Goal: Task Accomplishment & Management: Complete application form

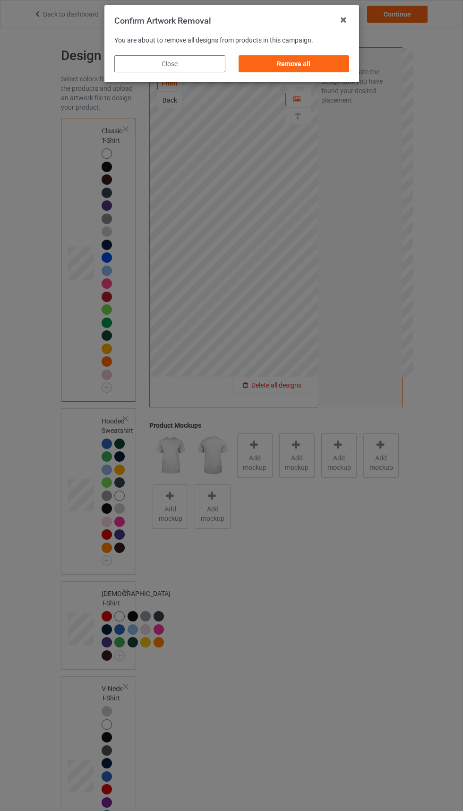
click at [314, 59] on div "Remove all" at bounding box center [293, 63] width 111 height 17
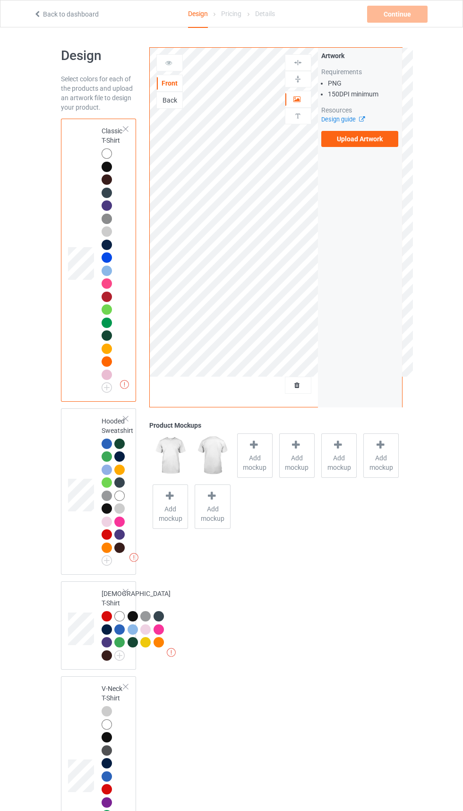
click at [360, 143] on label "Upload Artwork" at bounding box center [360, 139] width 78 height 16
click at [0, 0] on input "Upload Artwork" at bounding box center [0, 0] width 0 height 0
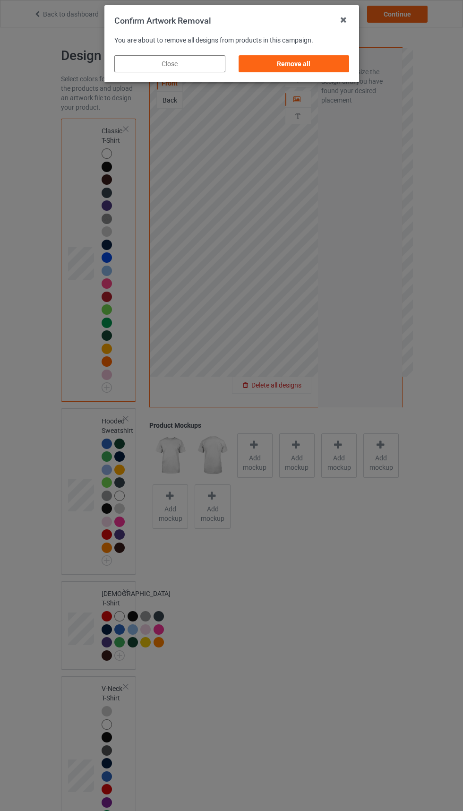
click at [313, 68] on div "Remove all" at bounding box center [293, 63] width 111 height 17
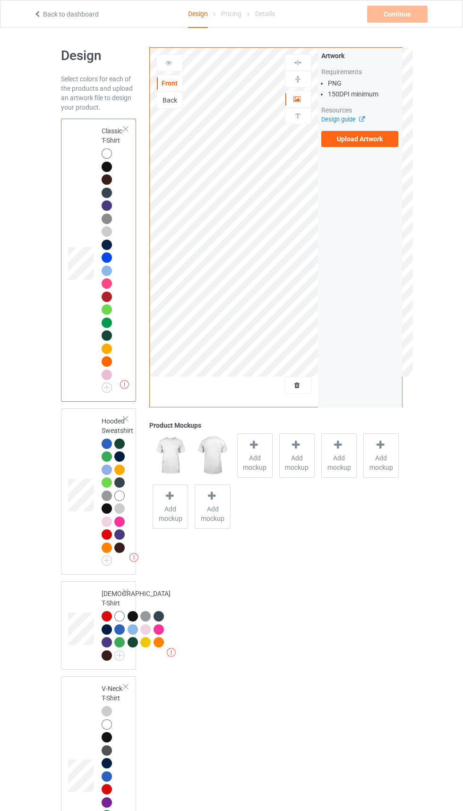
click at [362, 138] on label "Upload Artwork" at bounding box center [360, 139] width 78 height 16
click at [0, 0] on input "Upload Artwork" at bounding box center [0, 0] width 0 height 0
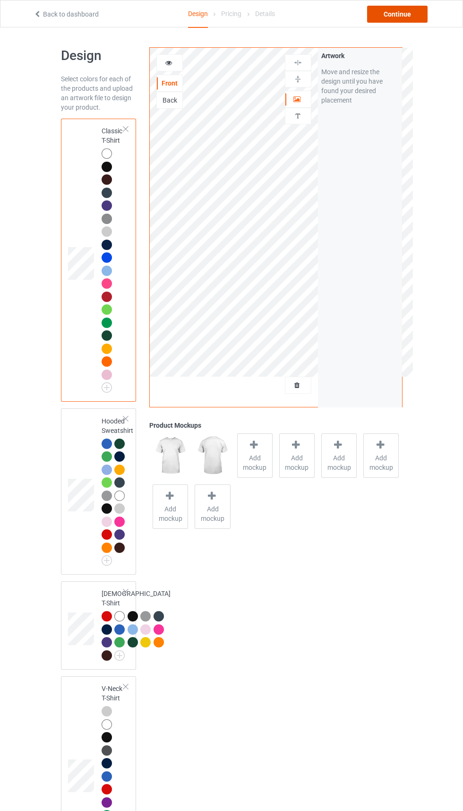
click at [390, 19] on div "Continue" at bounding box center [397, 14] width 60 height 17
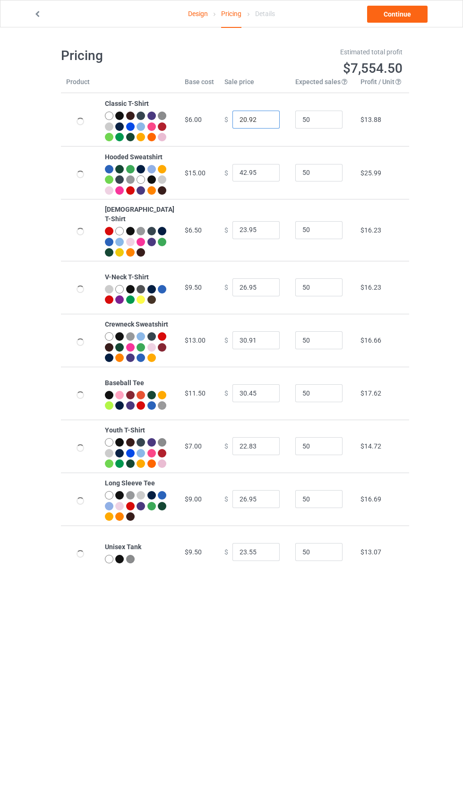
click at [244, 127] on input "20.92" at bounding box center [256, 120] width 47 height 18
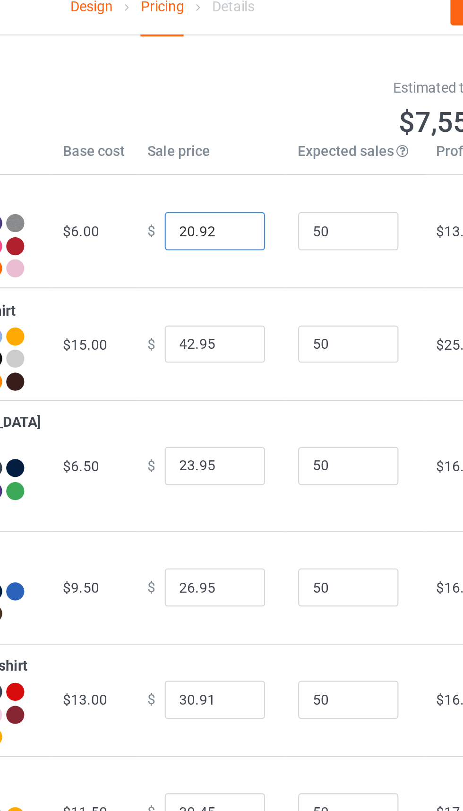
click at [233, 122] on input "20.92" at bounding box center [256, 120] width 47 height 18
click at [236, 123] on input "20.92" at bounding box center [256, 120] width 47 height 18
click at [237, 122] on input "20.92" at bounding box center [256, 120] width 47 height 18
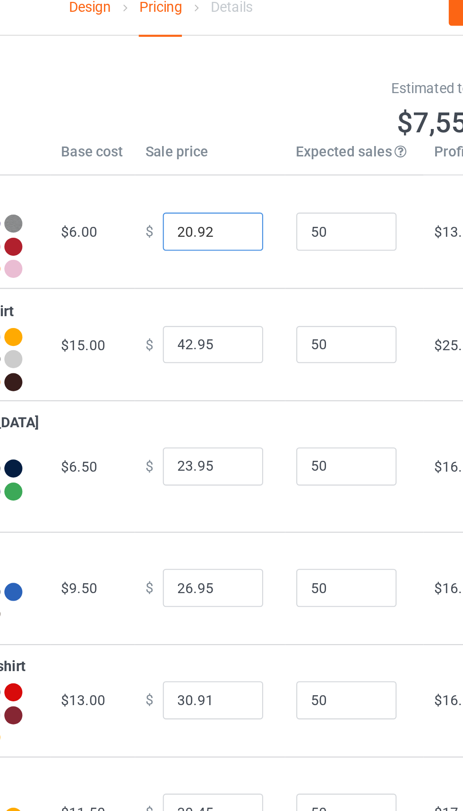
click at [233, 121] on input "20.92" at bounding box center [256, 120] width 47 height 18
type input "21.92"
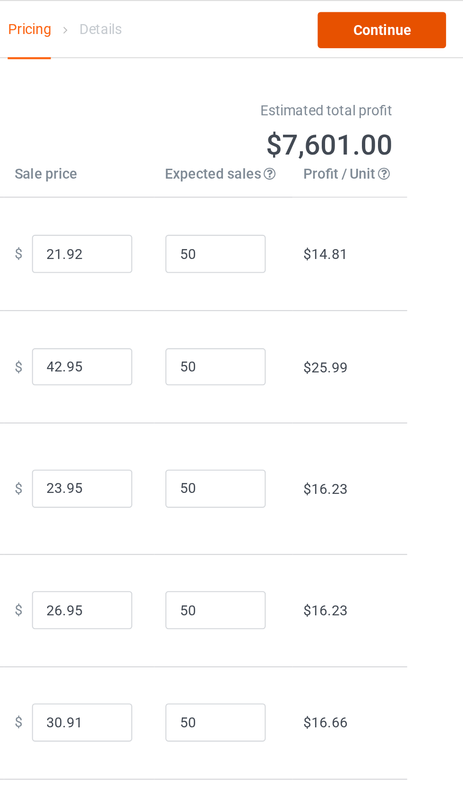
click at [394, 22] on link "Continue" at bounding box center [397, 14] width 60 height 17
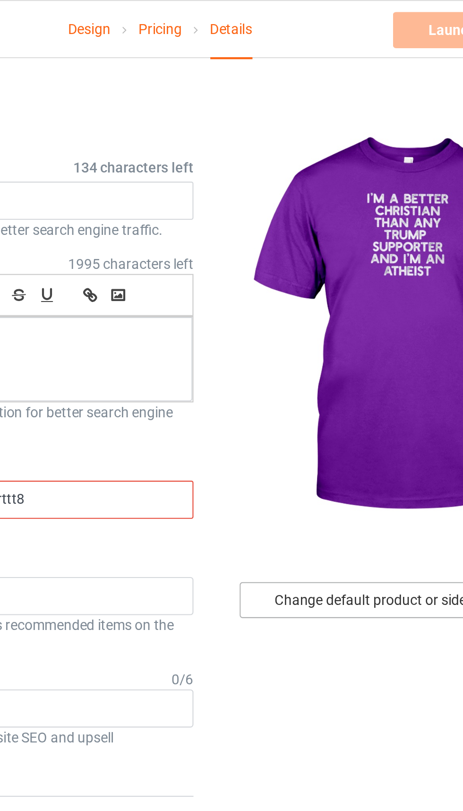
click at [339, 284] on div "Change default product or side" at bounding box center [330, 282] width 123 height 17
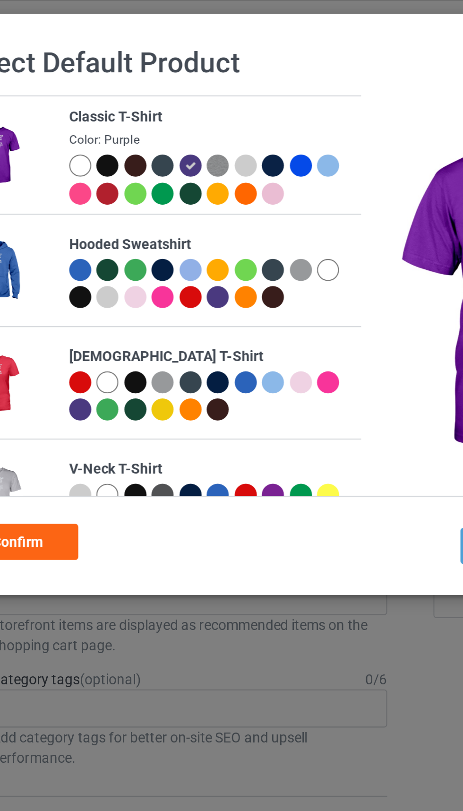
click at [194, 79] on div at bounding box center [193, 78] width 10 height 10
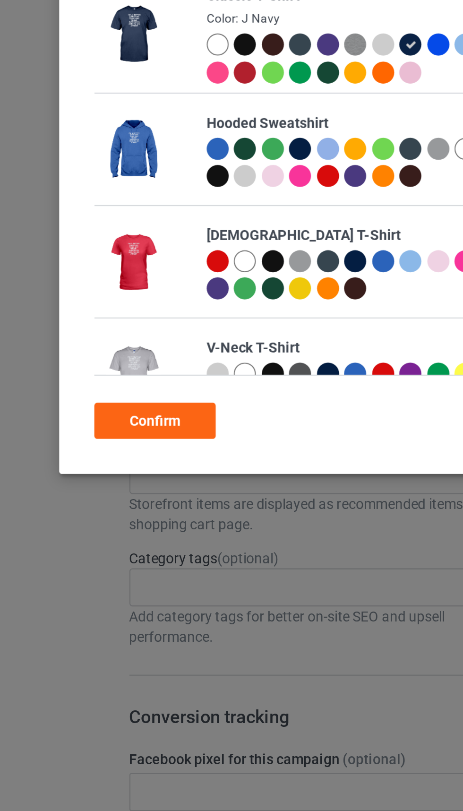
click at [82, 250] on div "Confirm" at bounding box center [72, 255] width 57 height 17
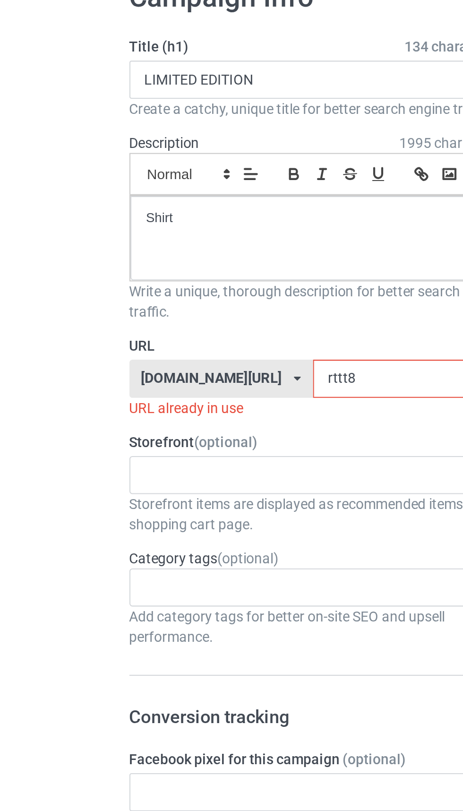
click at [156, 239] on input "rttt8" at bounding box center [197, 235] width 100 height 18
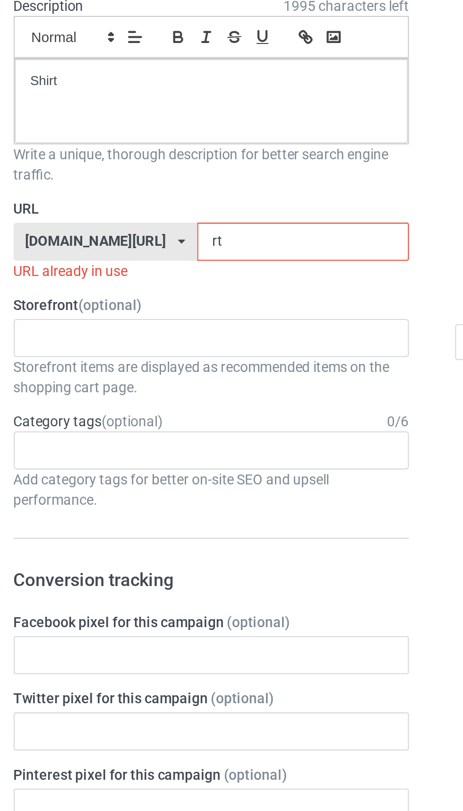
type input "r"
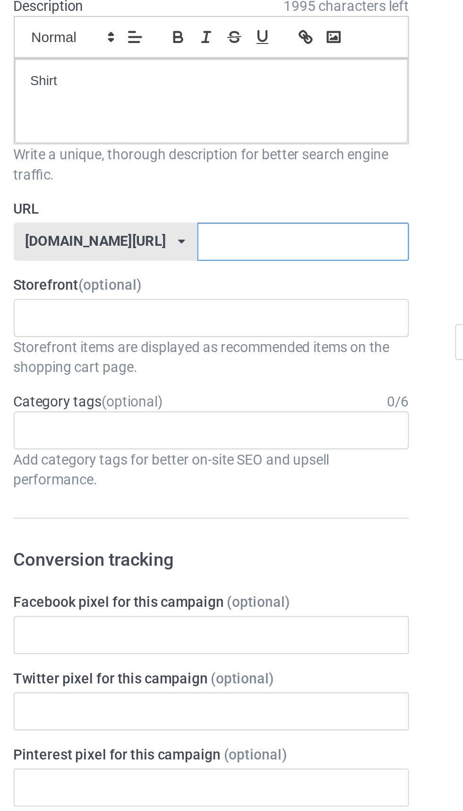
type input "P"
type input "Trpp4"
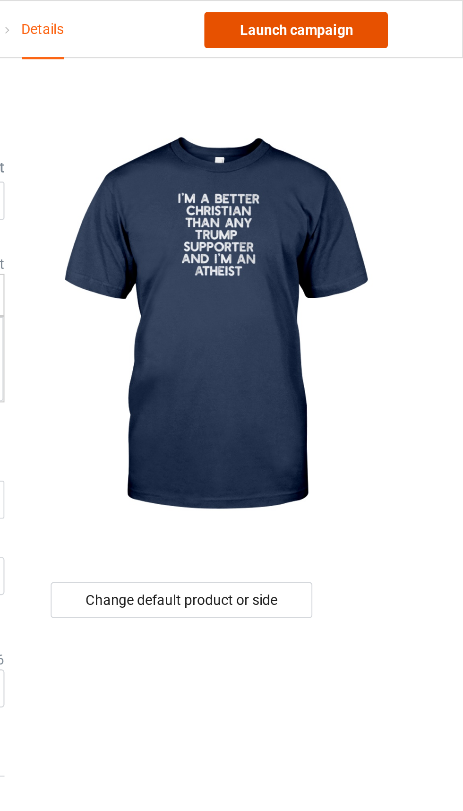
click at [391, 16] on link "Launch campaign" at bounding box center [384, 14] width 86 height 17
